Goal: Task Accomplishment & Management: Manage account settings

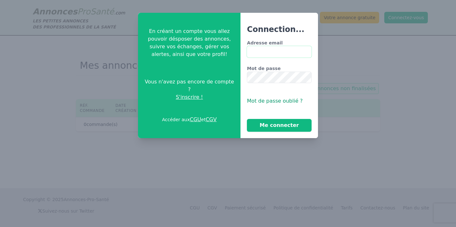
type input "**********"
click at [279, 126] on button "Me connecter" at bounding box center [279, 125] width 64 height 13
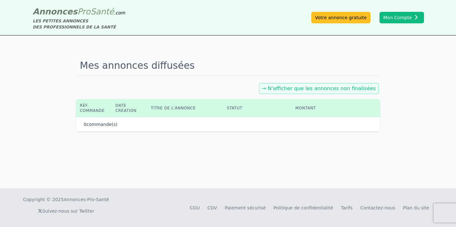
click at [294, 121] on div "0 commande(s)" at bounding box center [228, 124] width 289 height 6
click at [339, 86] on link "→ N'afficher que les annonces non finalisées" at bounding box center [319, 89] width 114 height 6
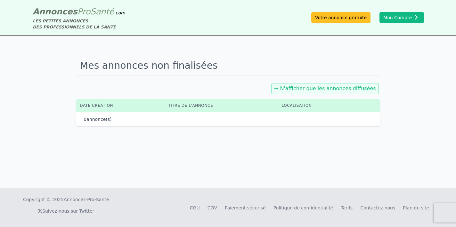
click at [353, 86] on link "→ N'afficher que les annonces diffusées" at bounding box center [325, 89] width 102 height 6
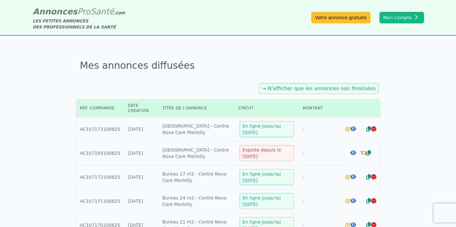
click at [354, 153] on icon at bounding box center [353, 153] width 6 height 5
